Goal: Information Seeking & Learning: Learn about a topic

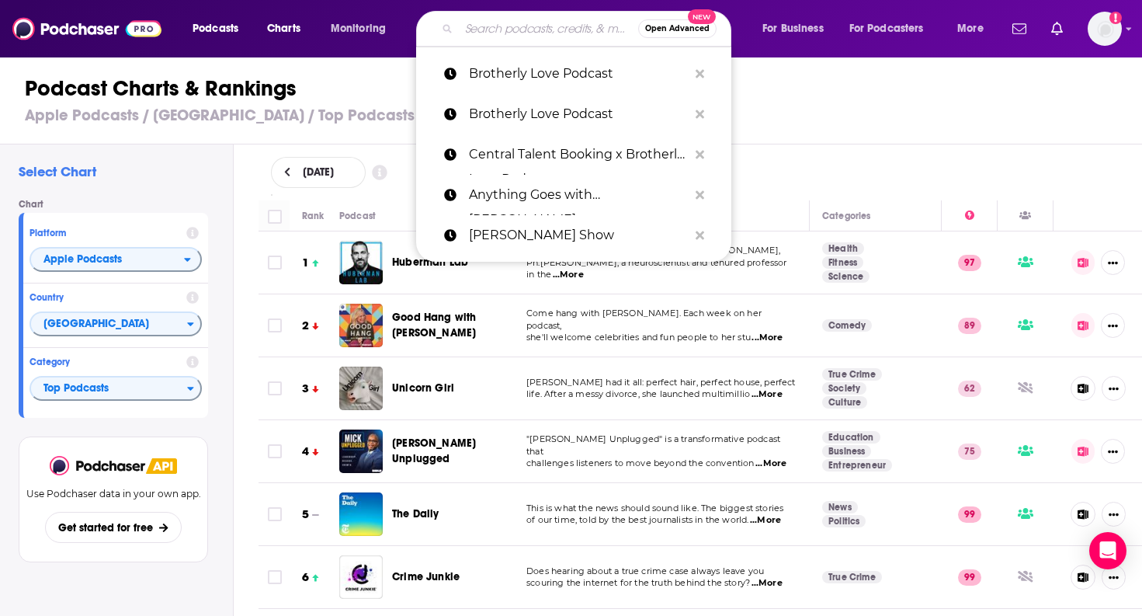
click at [516, 23] on input "Search podcasts, credits, & more..." at bounding box center [548, 28] width 179 height 25
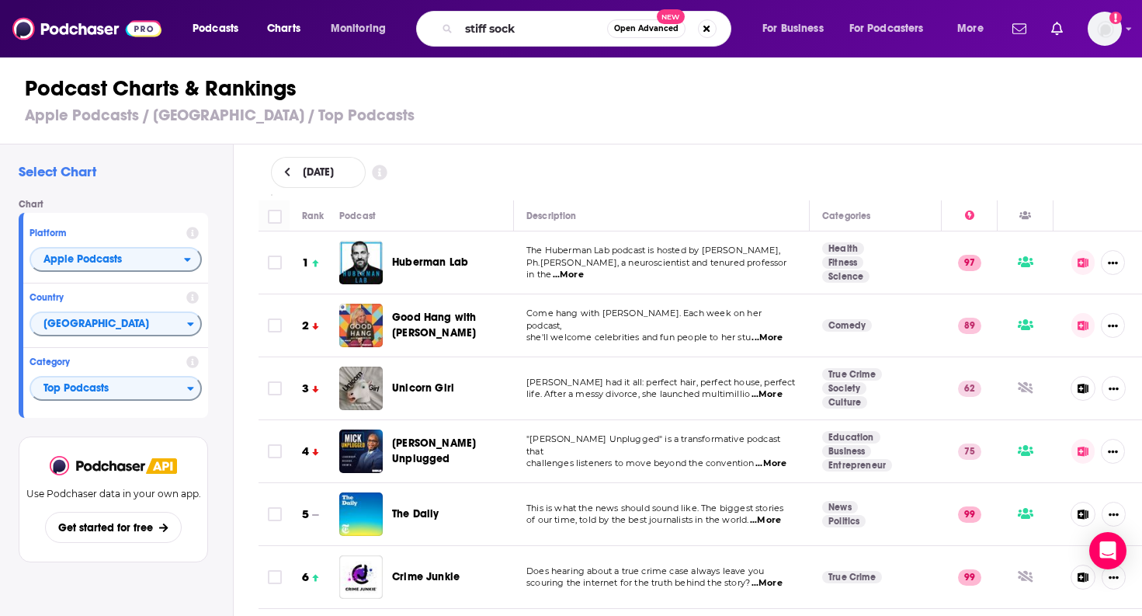
type input "stiff socks"
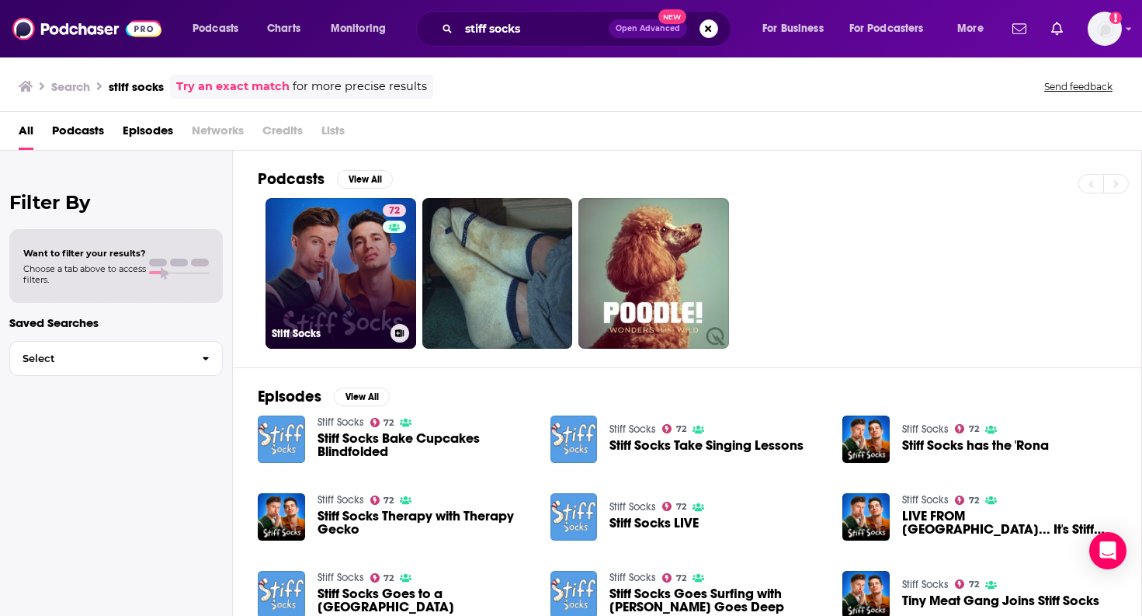
click at [349, 318] on link "72 Stiff Socks" at bounding box center [341, 273] width 151 height 151
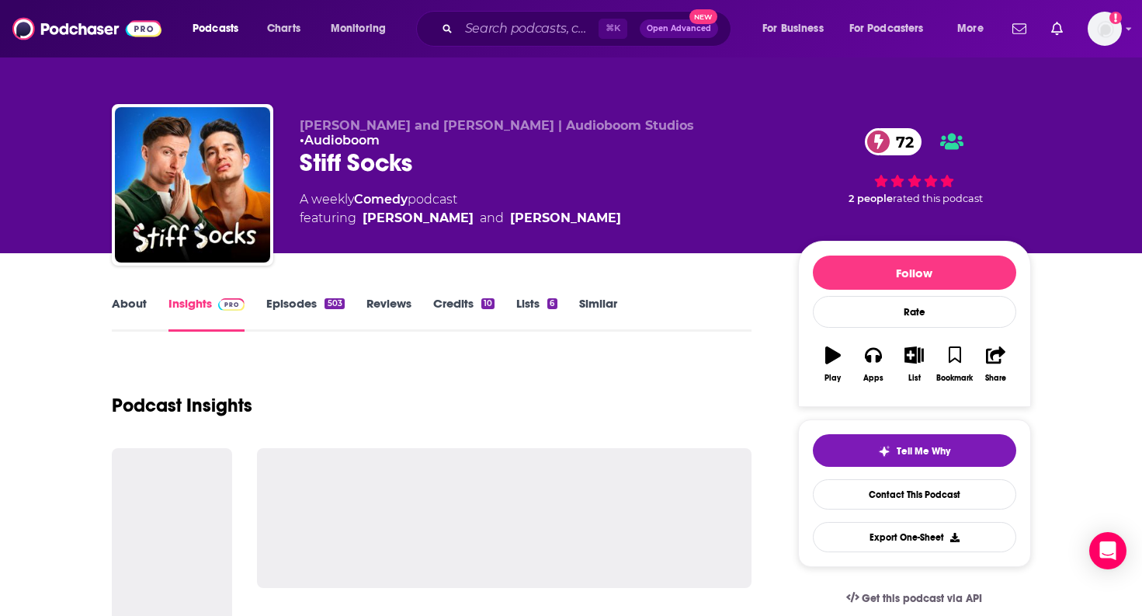
click at [311, 302] on link "Episodes 503" at bounding box center [305, 314] width 78 height 36
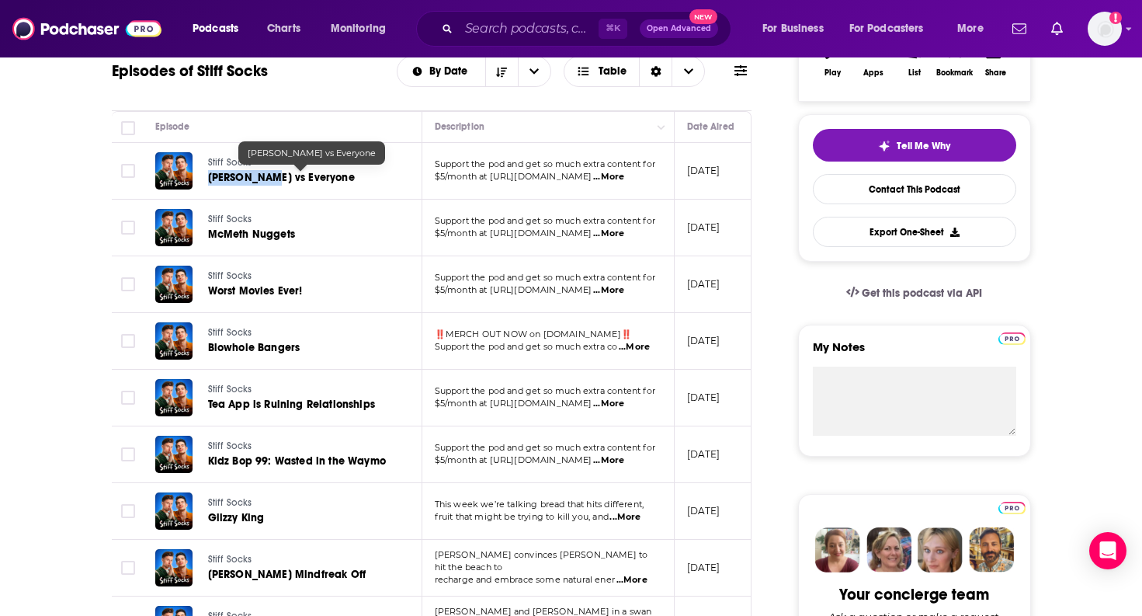
drag, startPoint x: 200, startPoint y: 178, endPoint x: 266, endPoint y: 177, distance: 66.0
click at [266, 177] on div "Stiff Socks [PERSON_NAME] vs Everyone" at bounding box center [274, 170] width 238 height 37
click at [311, 84] on div "Episodes of Stiff Socks By Date Table" at bounding box center [432, 71] width 641 height 40
click at [624, 229] on span "...More" at bounding box center [608, 234] width 31 height 12
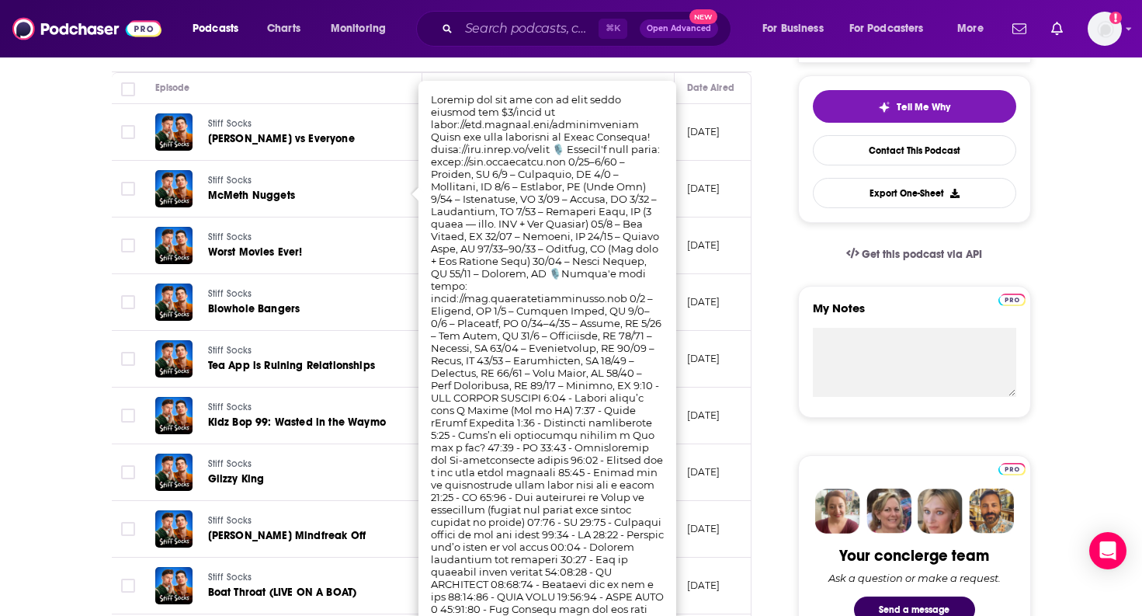
scroll to position [341, 0]
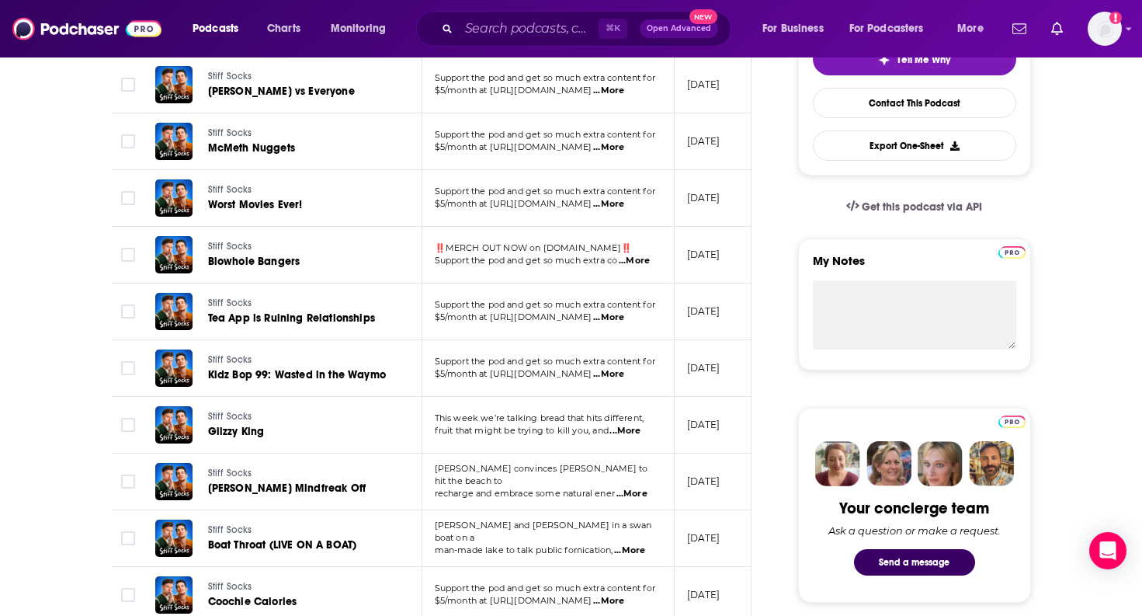
scroll to position [415, 0]
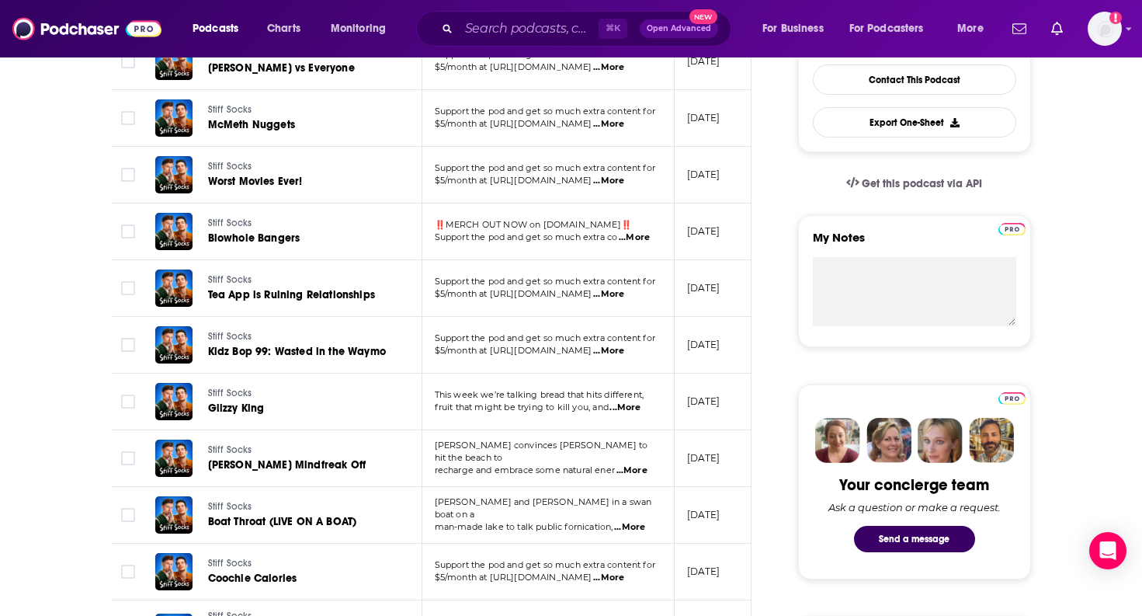
click at [634, 467] on span "...More" at bounding box center [632, 470] width 31 height 12
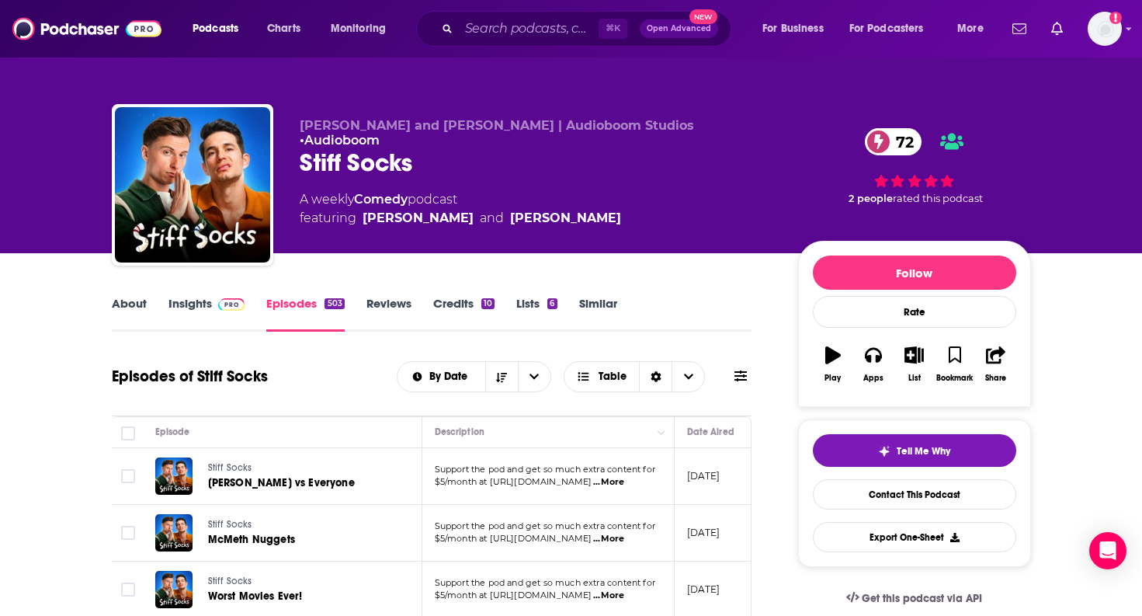
scroll to position [0, 0]
click at [463, 302] on link "Credits 10" at bounding box center [463, 314] width 61 height 36
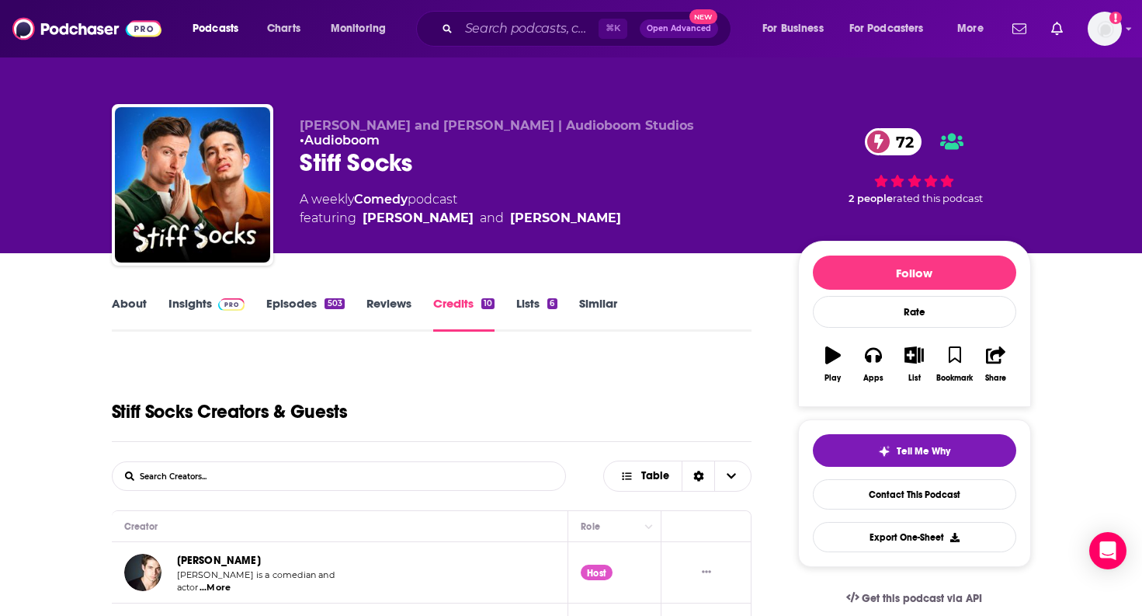
click at [176, 301] on link "Insights" at bounding box center [207, 314] width 77 height 36
